Goal: Find specific page/section: Find specific page/section

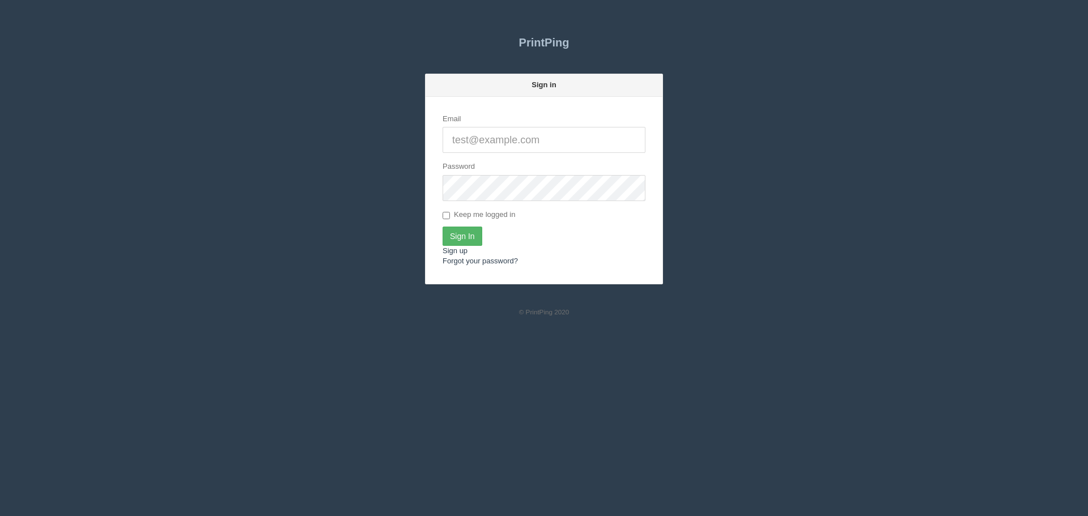
type input "[PERSON_NAME][EMAIL_ADDRESS][DOMAIN_NAME]"
click at [458, 227] on input "Sign In" at bounding box center [463, 236] width 40 height 19
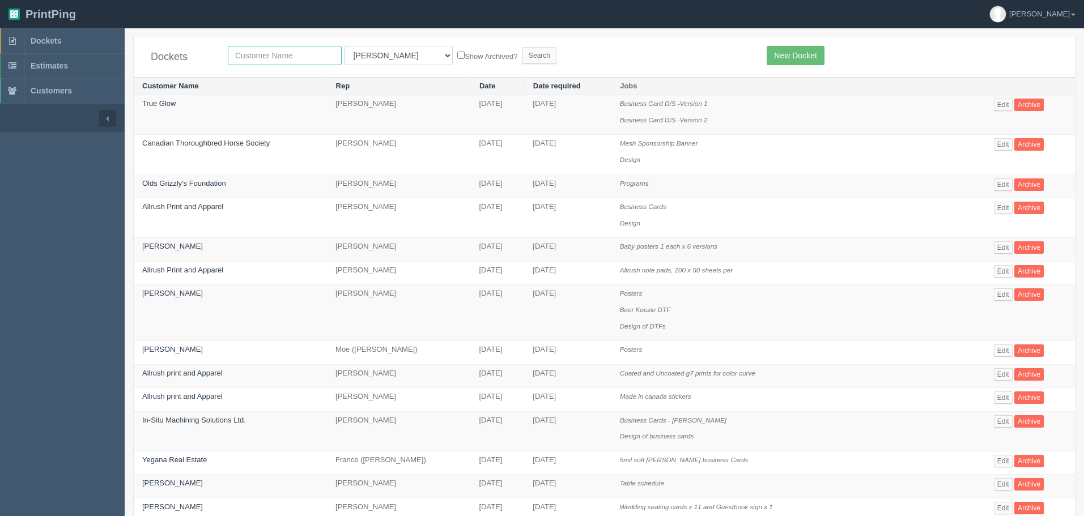
click at [309, 57] on input "text" at bounding box center [285, 55] width 114 height 19
click at [356, 56] on select "All Users [PERSON_NAME] Test 1 [PERSON_NAME] [PERSON_NAME] [PERSON_NAME] France…" at bounding box center [398, 55] width 109 height 19
select select "1"
click at [344, 46] on select "All Users [PERSON_NAME] Test 1 [PERSON_NAME] [PERSON_NAME] [PERSON_NAME] France…" at bounding box center [398, 55] width 109 height 19
click at [301, 56] on input "text" at bounding box center [285, 55] width 114 height 19
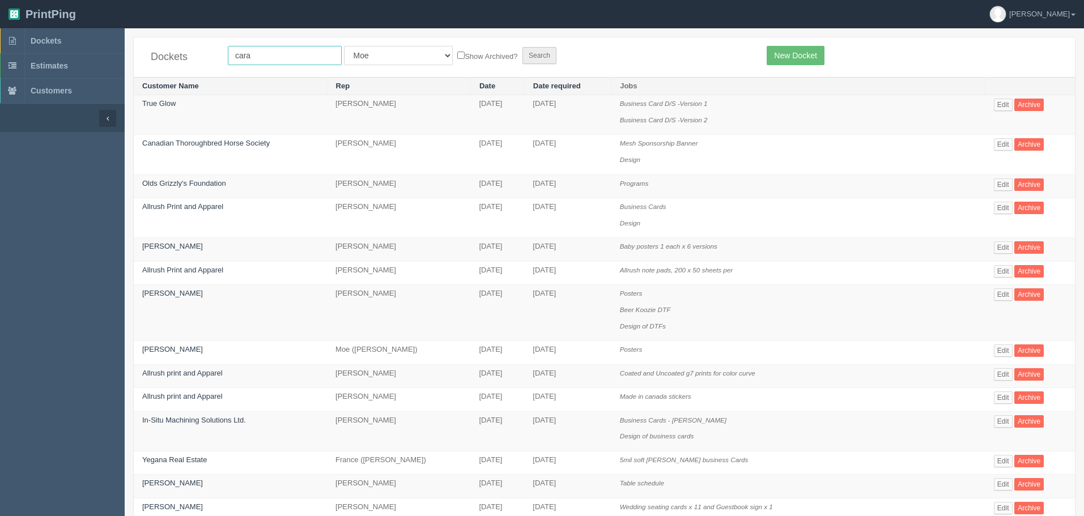
type input "cara"
click at [522, 58] on input "Search" at bounding box center [539, 55] width 34 height 17
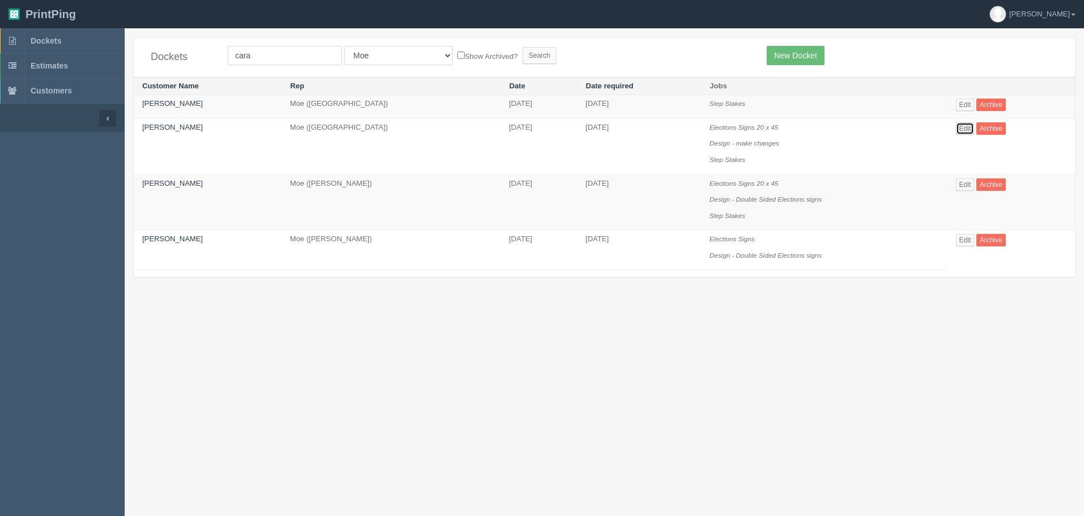
click at [962, 127] on link "Edit" at bounding box center [965, 128] width 19 height 12
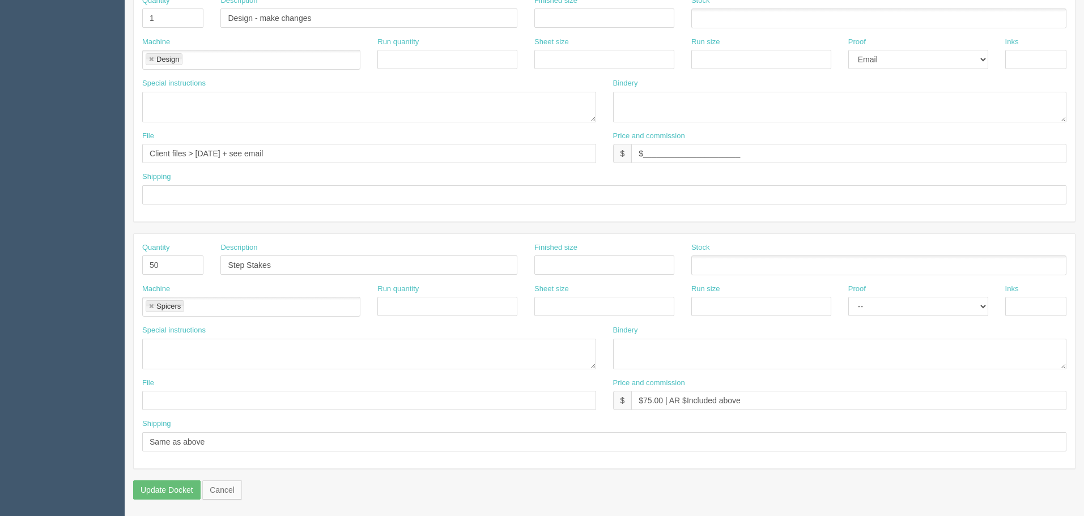
scroll to position [59, 0]
